Goal: Information Seeking & Learning: Find specific fact

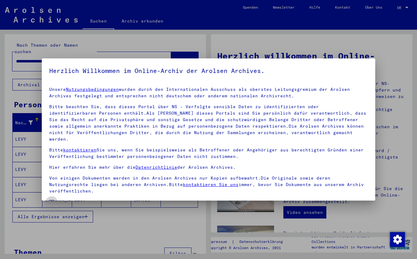
click at [50, 200] on span at bounding box center [51, 202] width 5 height 5
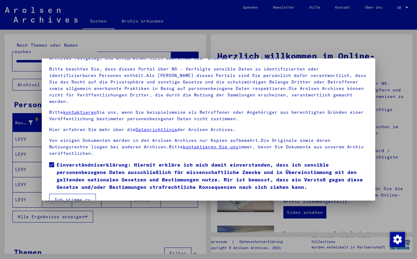
scroll to position [37, 0]
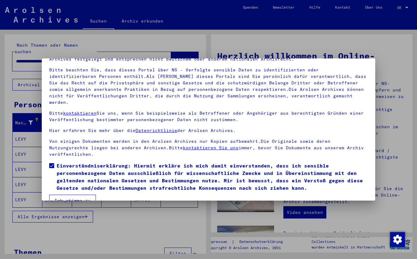
click at [62, 195] on button "Ich stimme zu" at bounding box center [72, 201] width 47 height 12
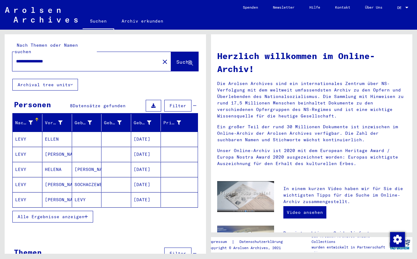
click at [64, 214] on span "Alle Ergebnisse anzeigen" at bounding box center [51, 217] width 67 height 6
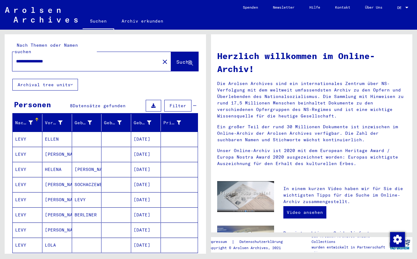
click at [64, 209] on mat-cell "[PERSON_NAME]" at bounding box center [57, 215] width 30 height 15
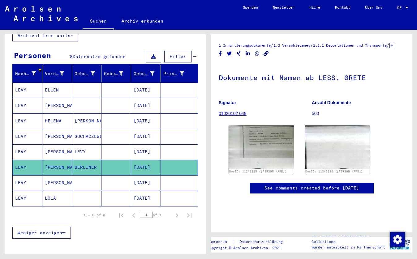
scroll to position [50, 0]
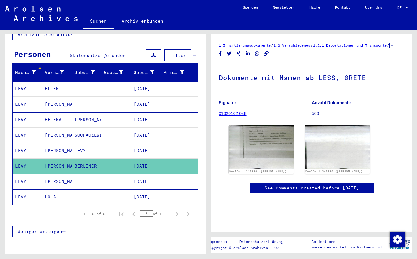
click at [50, 229] on span "Weniger anzeigen" at bounding box center [40, 232] width 45 height 6
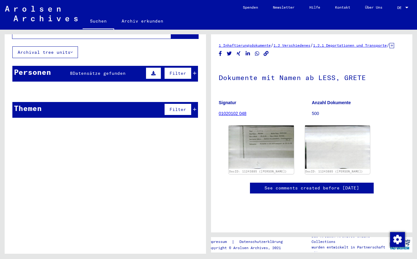
scroll to position [26, 0]
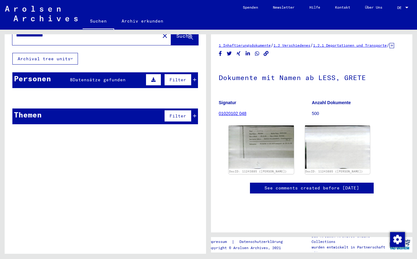
click at [60, 73] on div "Personen 8 Datensätze gefunden Filter" at bounding box center [105, 80] width 186 height 16
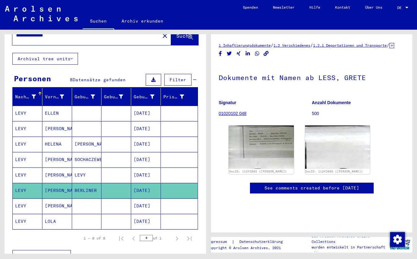
click at [150, 235] on input "*" at bounding box center [146, 238] width 13 height 6
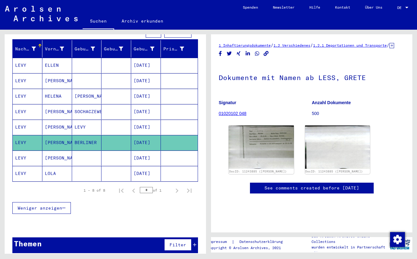
scroll to position [74, 0]
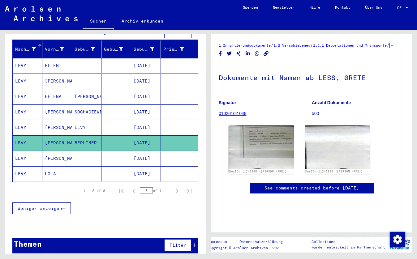
click at [176, 243] on span "Filter" at bounding box center [178, 246] width 17 height 6
click at [195, 243] on icon at bounding box center [194, 245] width 3 height 4
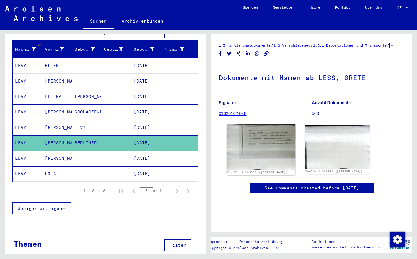
click at [245, 161] on img at bounding box center [261, 146] width 68 height 45
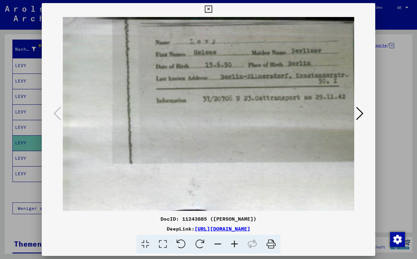
click at [363, 113] on icon at bounding box center [359, 113] width 7 height 15
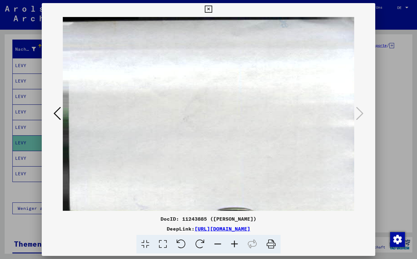
click at [116, 124] on img at bounding box center [208, 113] width 291 height 197
click at [55, 114] on icon at bounding box center [57, 113] width 7 height 15
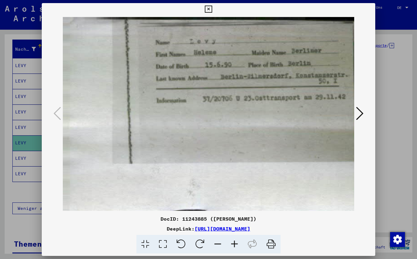
click at [212, 9] on icon at bounding box center [208, 9] width 7 height 7
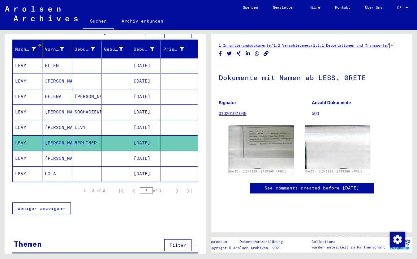
click at [101, 19] on link "Suchen" at bounding box center [99, 22] width 32 height 16
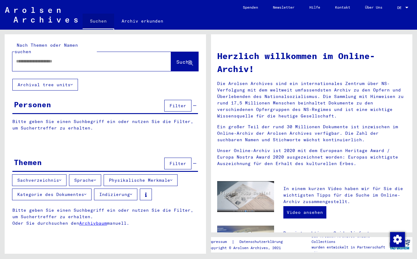
click at [101, 19] on link "Suchen" at bounding box center [99, 22] width 32 height 16
click at [45, 119] on div "Bitte geben Sie einen Suchbegriff ein oder nutzen Sie die Filter, um Suchertref…" at bounding box center [105, 130] width 201 height 22
click at [41, 119] on div "Bitte geben Sie einen Suchbegriff ein oder nutzen Sie die Filter, um Suchertref…" at bounding box center [105, 130] width 201 height 22
click at [74, 207] on div "Bitte geben Sie einen Suchbegriff ein oder nutzen Sie die Filter, um Suchertref…" at bounding box center [105, 221] width 201 height 29
click at [89, 221] on link "Archivbaum" at bounding box center [93, 224] width 28 height 6
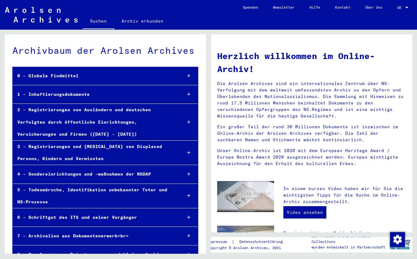
click at [60, 113] on div "2 - Registrierungen von Ausländern und deutschen Verfolgten durch öffentliche E…" at bounding box center [95, 122] width 164 height 37
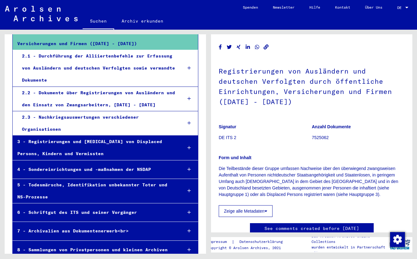
scroll to position [91, 0]
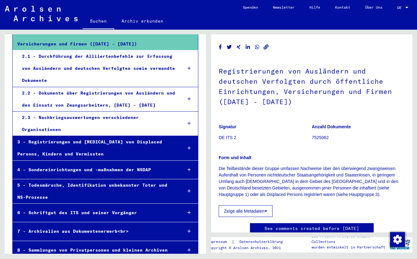
click at [81, 207] on div "6 - Schriftgut des ITS und seiner Vorgänger" at bounding box center [95, 213] width 165 height 12
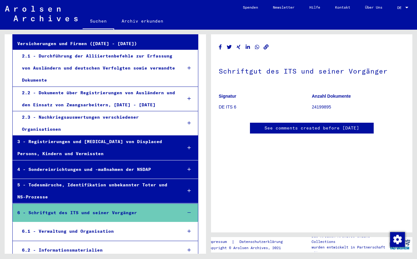
click at [66, 47] on div "2 - Registrierungen von Ausländern und deutschen Verfolgten durch öffentliche E…" at bounding box center [95, 31] width 165 height 37
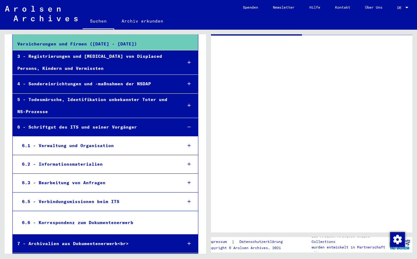
scroll to position [69, 0]
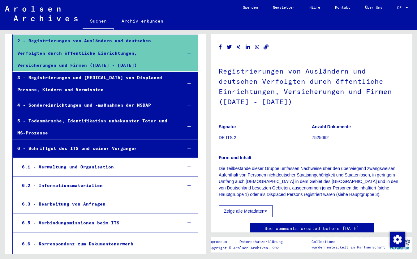
click at [63, 105] on div "4 - Sondereinrichtungen und -maßnahmen der NSDAP" at bounding box center [95, 105] width 165 height 12
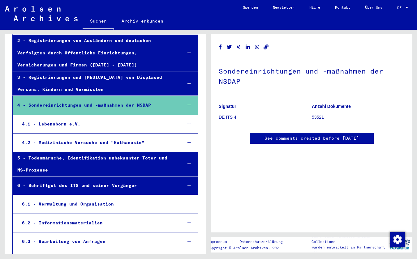
click at [75, 142] on div "4.2 - Medizinische Versuche und "Euthanasie"" at bounding box center [97, 143] width 160 height 12
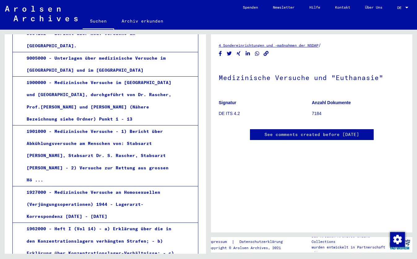
scroll to position [242, 0]
click at [94, 24] on link "Suchen" at bounding box center [99, 22] width 32 height 16
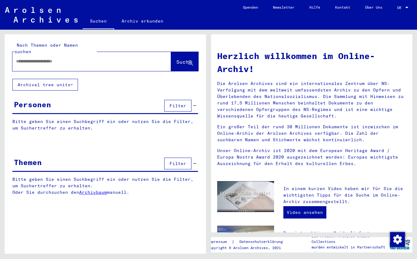
click at [42, 58] on input "text" at bounding box center [84, 61] width 136 height 6
type input "*******"
click at [177, 59] on span "Suche" at bounding box center [183, 62] width 15 height 6
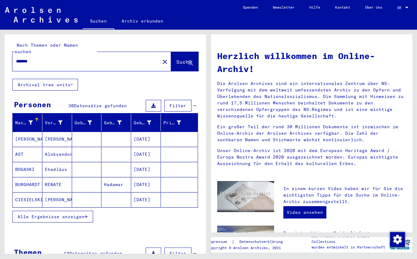
click at [75, 214] on span "Alle Ergebnisse anzeigen" at bounding box center [51, 217] width 67 height 6
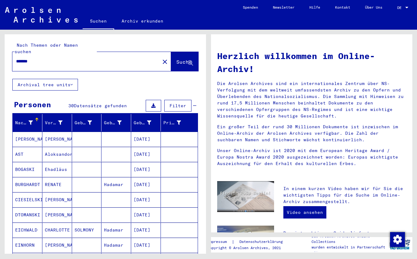
click at [75, 208] on mat-cell at bounding box center [87, 215] width 30 height 15
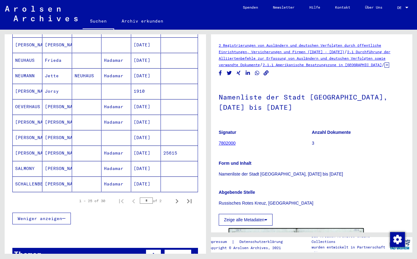
scroll to position [333, 0]
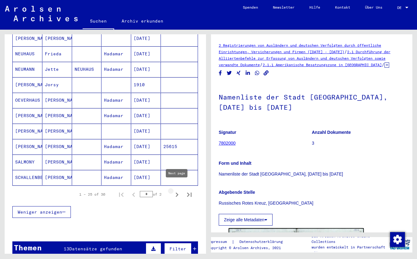
click at [177, 193] on icon "Next page" at bounding box center [177, 195] width 3 height 4
type input "*"
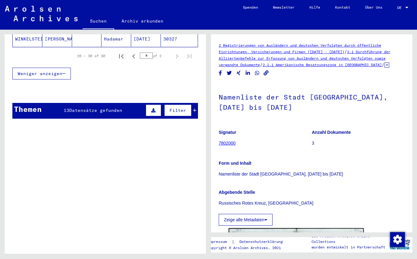
scroll to position [188, 0]
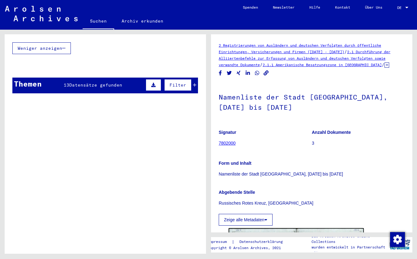
click at [96, 82] on span "Datensätze gefunden" at bounding box center [95, 85] width 53 height 6
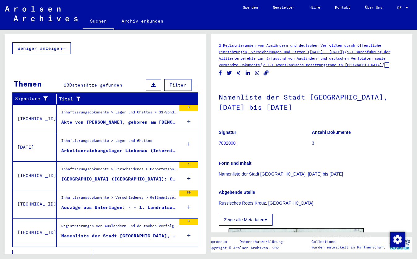
scroll to position [192, 0]
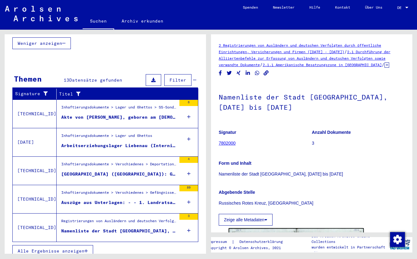
click at [118, 162] on div "Inhaftierungsdokumente > Verschiedenes > Deportationen und Transporte > Registr…" at bounding box center [118, 166] width 115 height 9
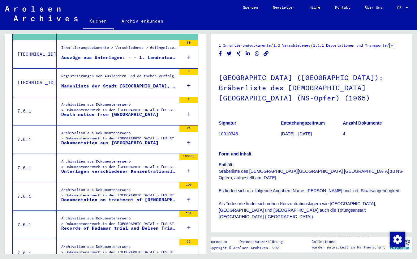
scroll to position [207, 0]
click at [225, 155] on div "Form und Inhalt Enthält: Gräberliste des [DEMOGRAPHIC_DATA][GEOGRAPHIC_DATA] [G…" at bounding box center [312, 182] width 186 height 77
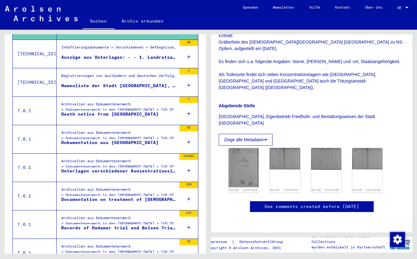
scroll to position [174, 0]
click at [238, 147] on img at bounding box center [244, 167] width 32 height 41
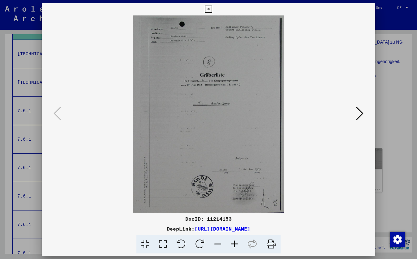
click at [238, 112] on img at bounding box center [208, 113] width 291 height 197
click at [361, 114] on icon at bounding box center [359, 113] width 7 height 15
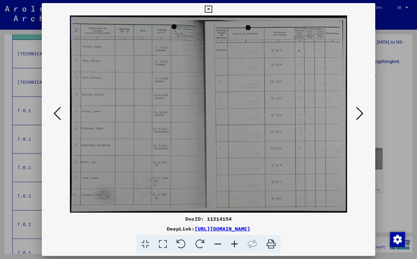
click at [194, 127] on img at bounding box center [208, 113] width 291 height 197
click at [212, 127] on img at bounding box center [208, 113] width 291 height 197
click at [211, 126] on img at bounding box center [208, 113] width 291 height 197
click at [235, 243] on icon at bounding box center [234, 244] width 17 height 19
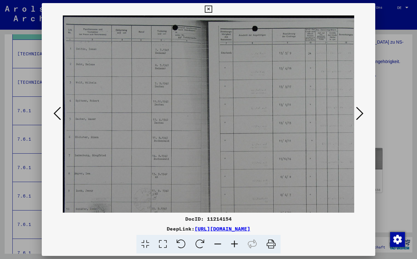
click at [217, 245] on icon at bounding box center [217, 244] width 17 height 19
